Goal: Transaction & Acquisition: Subscribe to service/newsletter

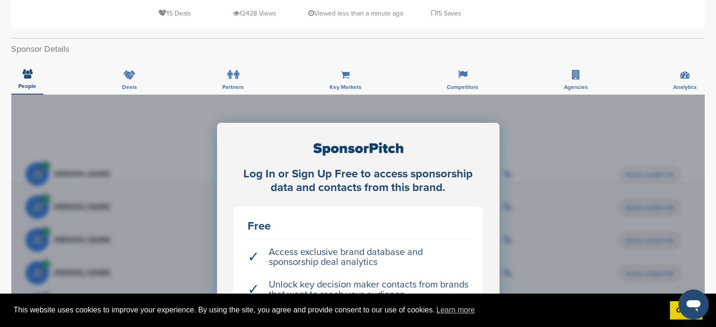
scroll to position [141, 0]
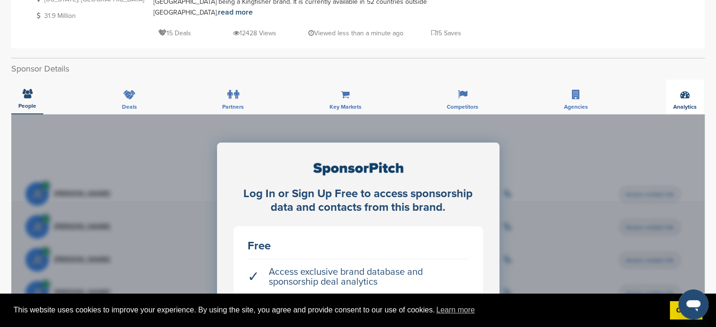
click at [691, 88] on div "Analytics" at bounding box center [685, 97] width 38 height 35
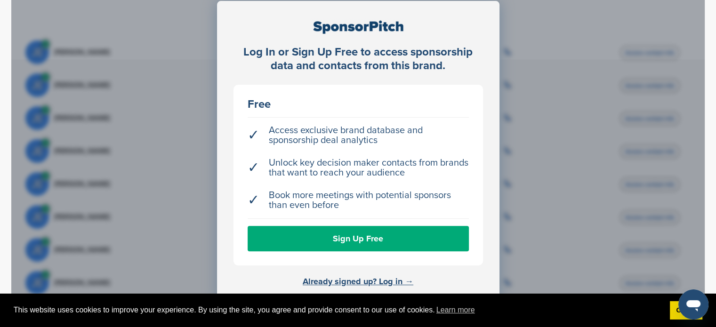
scroll to position [329, 0]
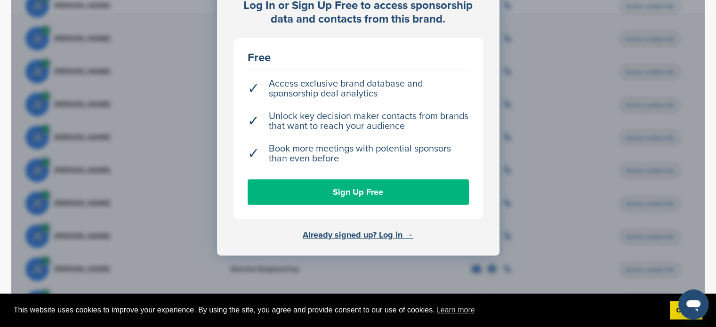
click at [318, 179] on link "Sign Up Free" at bounding box center [358, 191] width 221 height 25
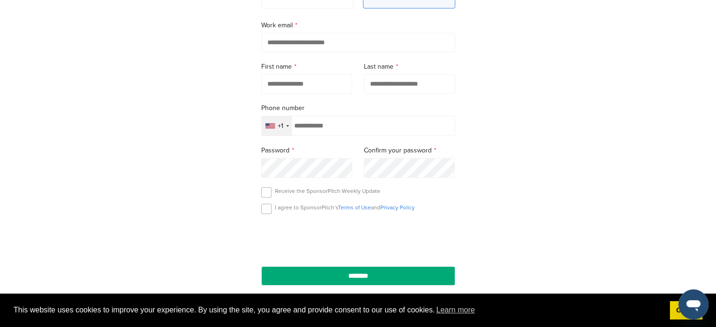
scroll to position [188, 0]
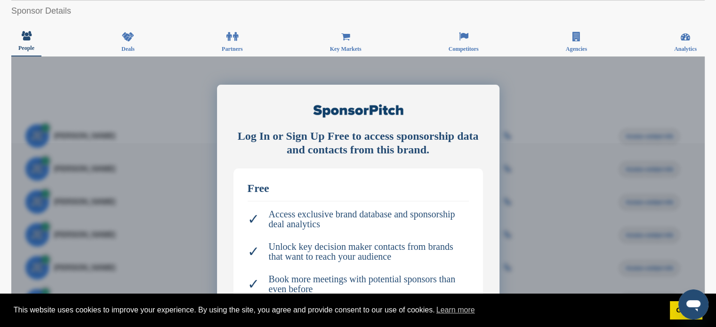
scroll to position [188, 0]
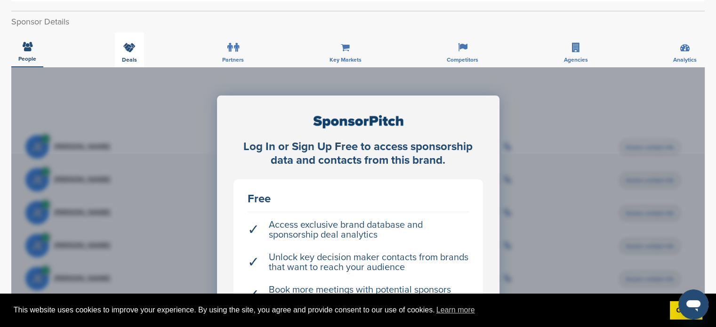
click at [123, 43] on icon at bounding box center [129, 47] width 12 height 9
click at [142, 40] on div "Deals" at bounding box center [129, 49] width 29 height 35
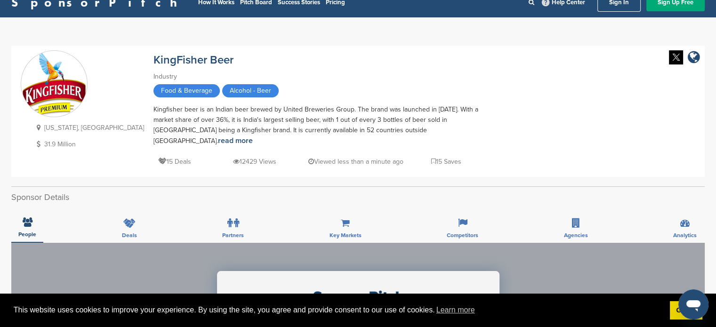
scroll to position [0, 0]
